Goal: Communication & Community: Connect with others

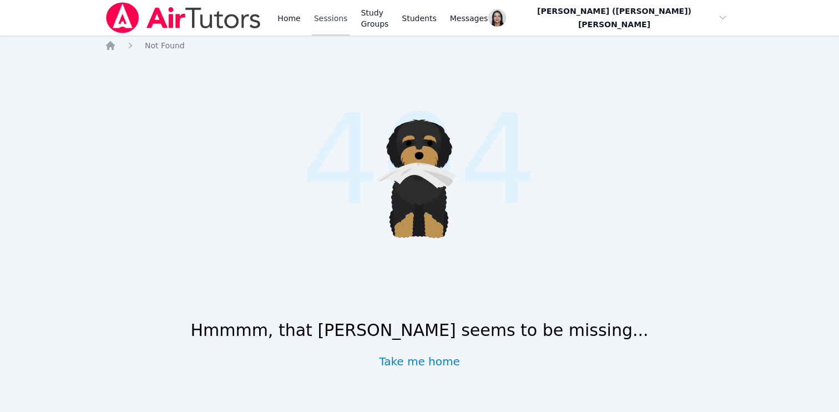
click at [319, 8] on link "Sessions" at bounding box center [331, 18] width 38 height 36
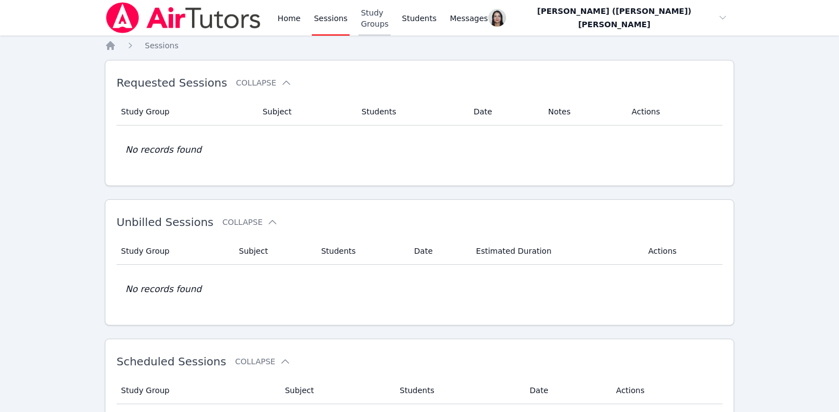
click at [390, 17] on link "Study Groups" at bounding box center [374, 18] width 32 height 36
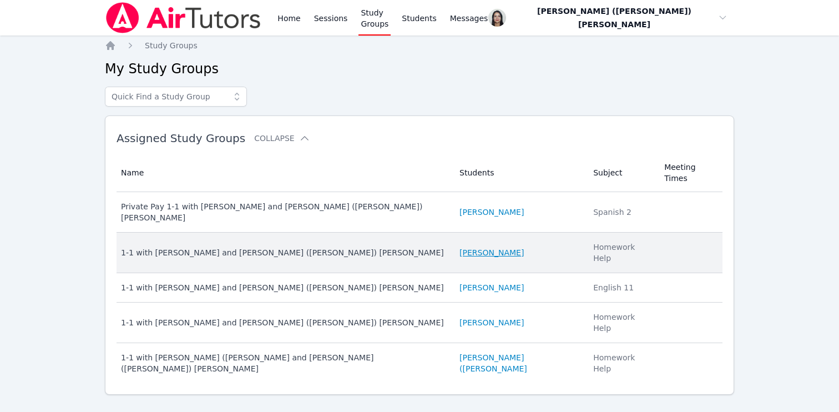
click at [468, 247] on link "Alexa Skoblova" at bounding box center [491, 252] width 64 height 11
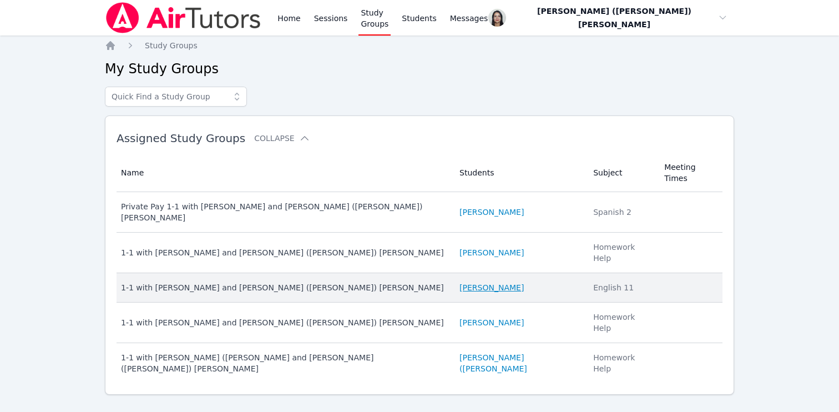
click at [488, 282] on link "Yukito Wakasugi" at bounding box center [491, 287] width 64 height 11
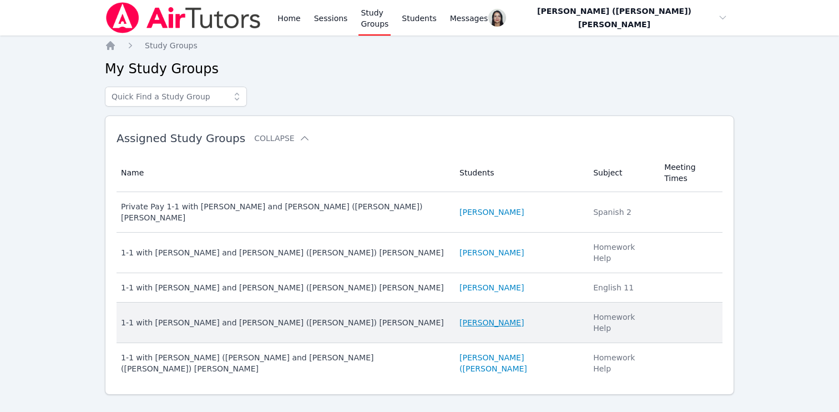
click at [483, 317] on link "Varvara Tumanova" at bounding box center [491, 322] width 64 height 11
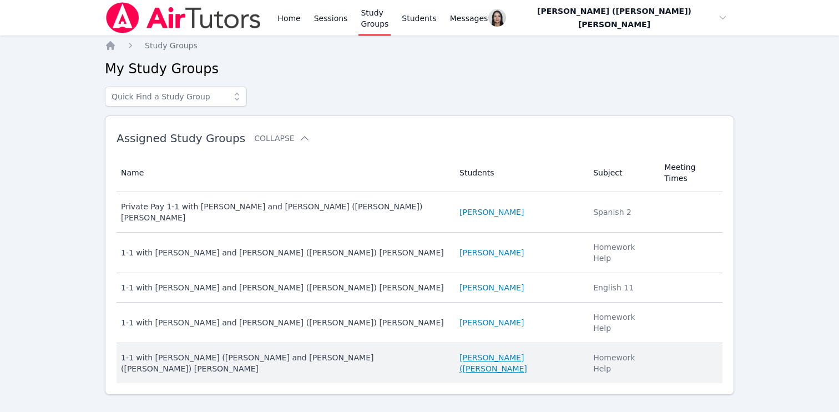
click at [482, 352] on link "[PERSON_NAME] ([PERSON_NAME]" at bounding box center [519, 363] width 120 height 22
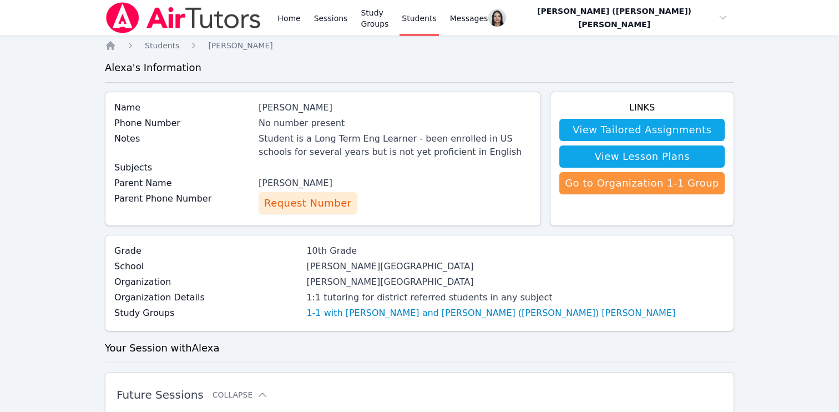
click at [326, 198] on span "Request Number" at bounding box center [307, 203] width 87 height 16
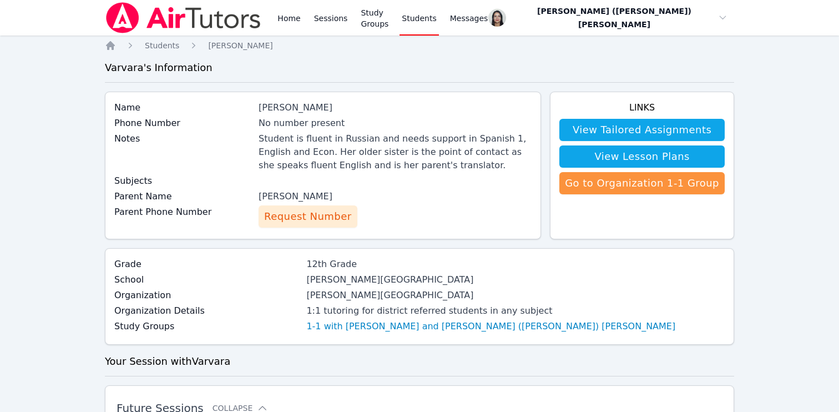
click at [336, 224] on span "Request Number" at bounding box center [307, 217] width 87 height 16
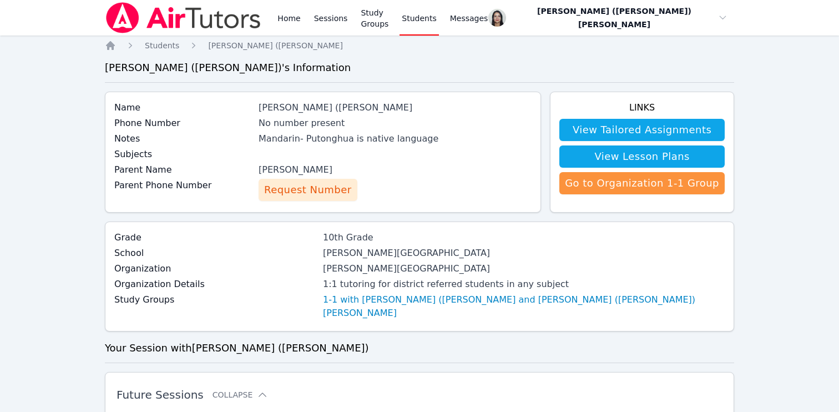
click at [334, 186] on span "Request Number" at bounding box center [307, 190] width 87 height 16
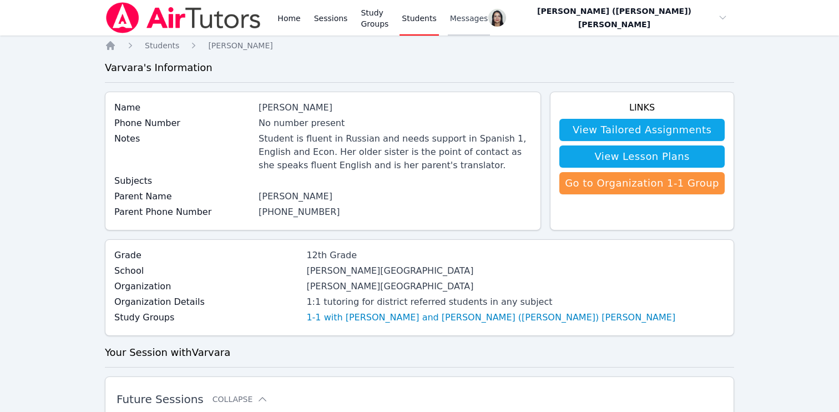
click at [478, 20] on span "Messages" at bounding box center [469, 18] width 38 height 11
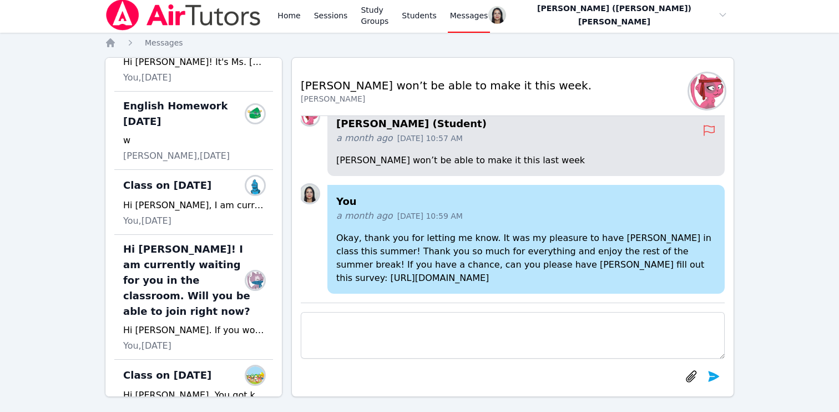
scroll to position [392, 0]
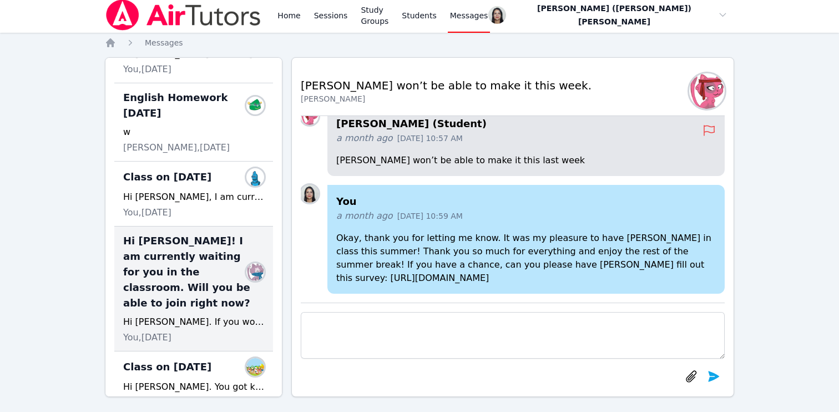
click at [173, 241] on span "Hi [PERSON_NAME]! I am currently waiting for you in the classroom. Will you be …" at bounding box center [187, 272] width 128 height 78
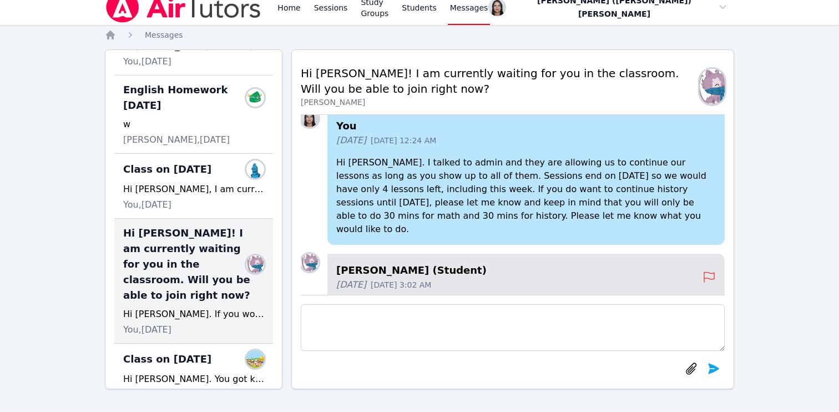
scroll to position [0, 0]
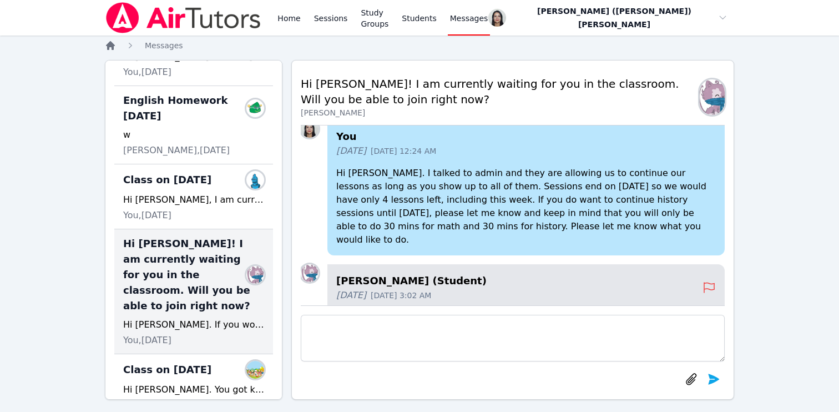
click at [112, 47] on icon "Breadcrumb" at bounding box center [110, 45] width 9 height 9
